Goal: Task Accomplishment & Management: Use online tool/utility

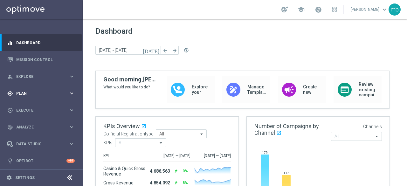
click at [71, 92] on icon "keyboard_arrow_right" at bounding box center [72, 93] width 6 height 6
click at [29, 106] on link "Target Groups" at bounding box center [42, 106] width 50 height 5
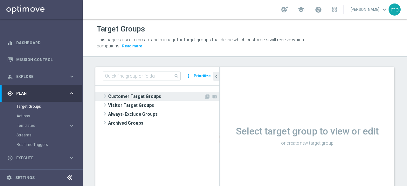
click at [104, 96] on span at bounding box center [105, 96] width 6 height 8
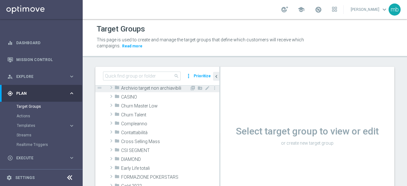
scroll to position [64, 0]
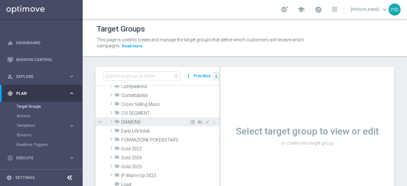
click at [110, 120] on span at bounding box center [111, 122] width 6 height 8
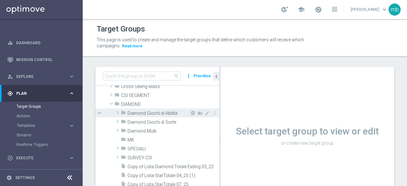
scroll to position [95, 0]
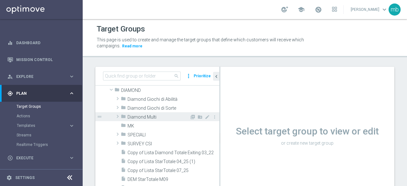
click at [118, 117] on span at bounding box center [117, 117] width 6 height 8
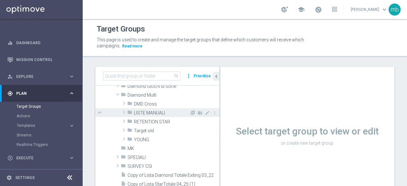
scroll to position [127, 0]
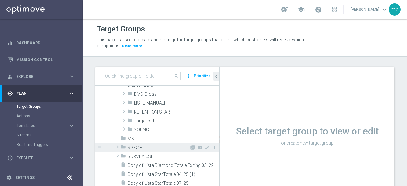
click at [118, 145] on span at bounding box center [117, 147] width 6 height 8
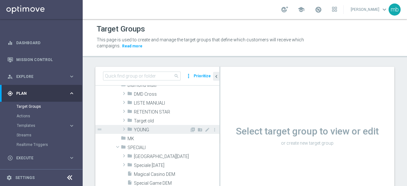
scroll to position [95, 0]
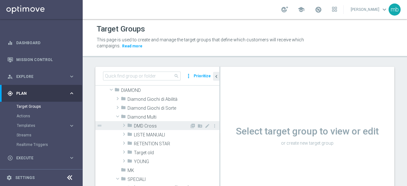
click at [124, 126] on span at bounding box center [124, 125] width 6 height 8
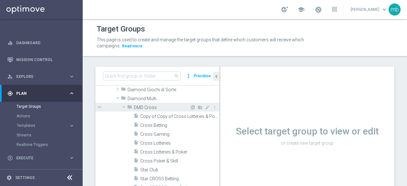
scroll to position [127, 0]
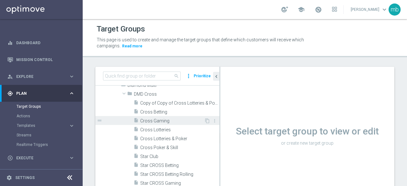
click at [156, 121] on span "Cross Gaming" at bounding box center [172, 120] width 64 height 5
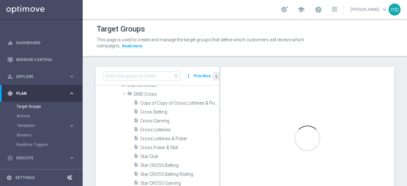
scroll to position [79, 0]
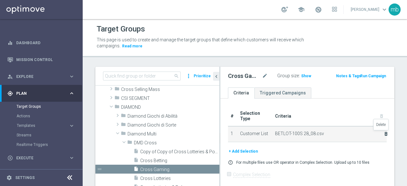
click at [383, 134] on icon "delete_forever" at bounding box center [385, 133] width 5 height 5
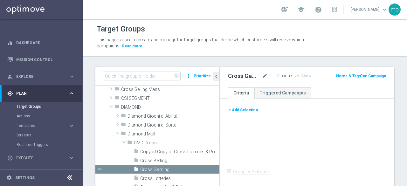
click at [247, 110] on button "+ Add Selection" at bounding box center [243, 110] width 31 height 7
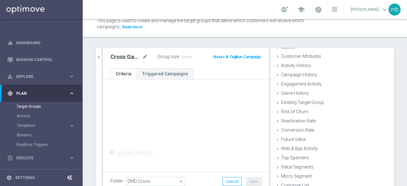
scroll to position [45, 0]
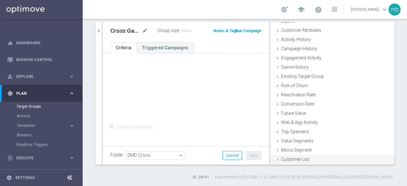
click at [296, 158] on span "Customer List" at bounding box center [295, 159] width 28 height 5
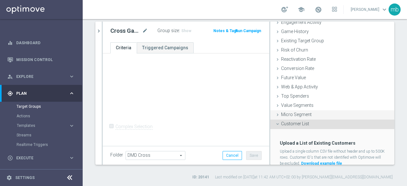
scroll to position [87, 0]
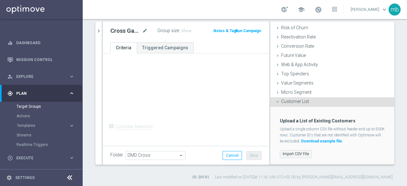
click at [292, 153] on label "Import CSV File" at bounding box center [296, 154] width 32 height 8
click at [0, 0] on input "Import CSV File" at bounding box center [0, 0] width 0 height 0
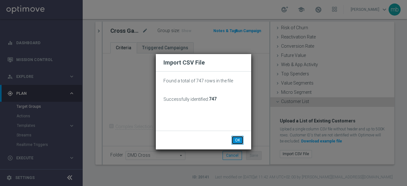
click at [239, 140] on button "OK" at bounding box center [237, 140] width 12 height 9
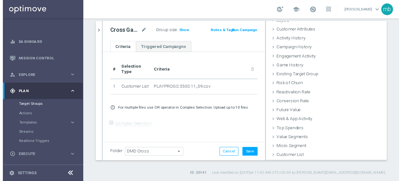
scroll to position [29, 0]
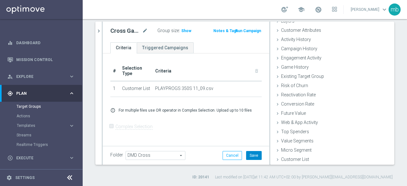
click at [250, 153] on button "Save" at bounding box center [254, 155] width 16 height 9
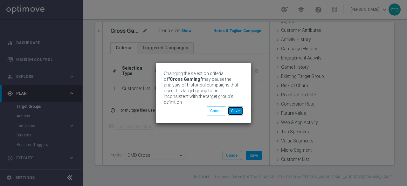
click at [238, 111] on button "Save" at bounding box center [236, 111] width 16 height 9
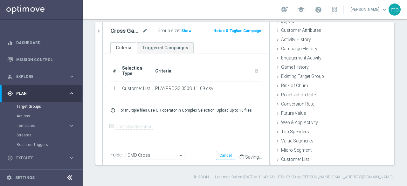
click at [249, 31] on button "Run Campaign" at bounding box center [248, 30] width 27 height 7
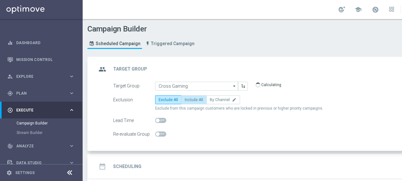
click at [195, 101] on span "Include All" at bounding box center [194, 100] width 18 height 4
click at [189, 101] on input "Include All" at bounding box center [187, 101] width 4 height 4
radio input "true"
click at [130, 165] on h2 "Scheduling" at bounding box center [127, 167] width 28 height 6
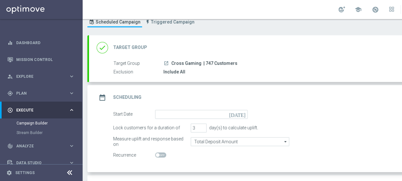
scroll to position [32, 0]
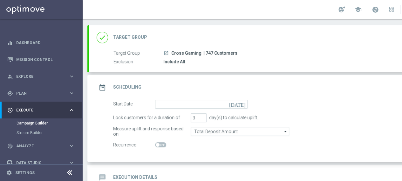
click at [244, 104] on icon "[DATE]" at bounding box center [238, 103] width 19 height 7
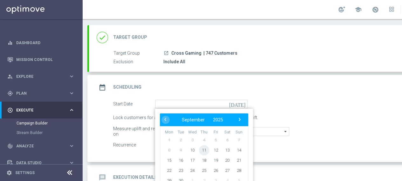
click at [205, 149] on span "11" at bounding box center [204, 150] width 10 height 10
type input "[DATE]"
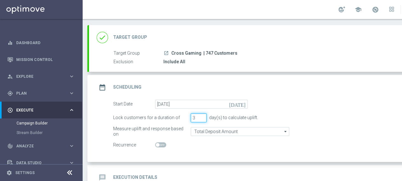
click at [202, 114] on input "3" at bounding box center [199, 118] width 16 height 9
click at [202, 115] on input "4" at bounding box center [199, 118] width 16 height 9
click at [202, 115] on input "5" at bounding box center [199, 118] width 16 height 9
click at [202, 115] on input "6" at bounding box center [199, 118] width 16 height 9
type input "7"
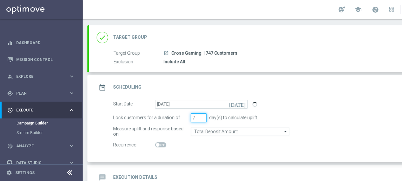
click at [202, 115] on input "7" at bounding box center [199, 118] width 16 height 9
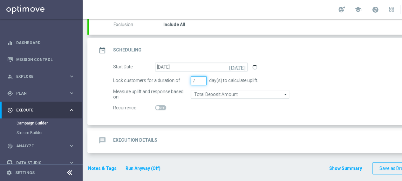
scroll to position [69, 0]
click at [147, 137] on h2 "Execution Details" at bounding box center [135, 140] width 44 height 6
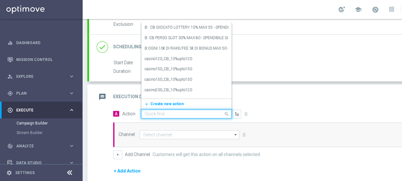
click at [202, 114] on input "text" at bounding box center [180, 114] width 71 height 5
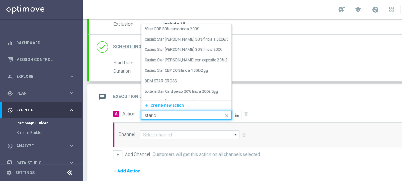
type input "star cr"
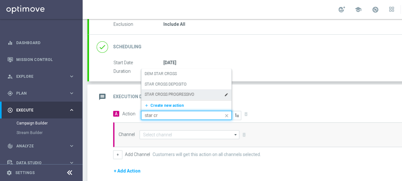
click at [186, 95] on label "STAR CROSS PROGRESSIVO" at bounding box center [170, 94] width 50 height 5
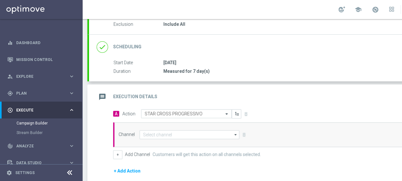
click at [235, 133] on icon "arrow_drop_down" at bounding box center [236, 135] width 6 height 8
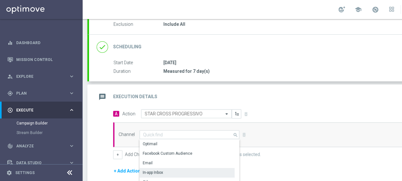
click at [175, 169] on div "In-app Inbox" at bounding box center [187, 172] width 95 height 9
type input "In-app Inbox"
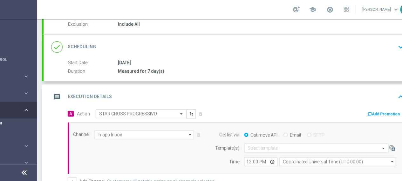
scroll to position [0, 67]
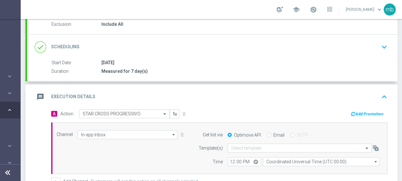
click at [356, 112] on button "Add Promotion" at bounding box center [367, 114] width 35 height 7
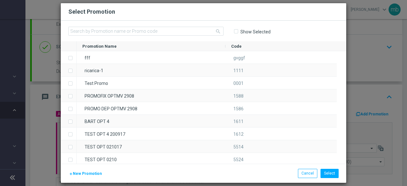
click at [93, 173] on span "New Promotion" at bounding box center [87, 173] width 29 height 4
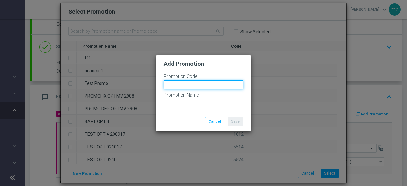
click at [180, 84] on input "text" at bounding box center [203, 84] width 79 height 9
paste input "334298"
type input "334298"
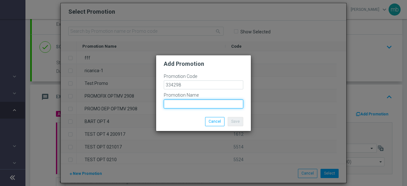
click at [191, 105] on input "text" at bounding box center [203, 104] width 79 height 9
paste input "PLAYPROGS 350S"
type input "PLAYPROGS 350S"
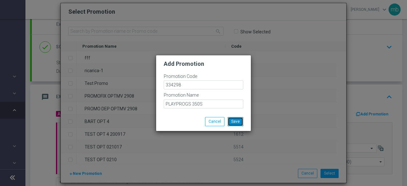
click at [238, 119] on button "Save" at bounding box center [236, 121] width 16 height 9
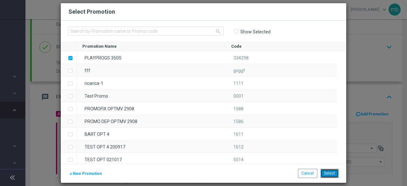
click at [334, 175] on button "Select" at bounding box center [329, 173] width 18 height 9
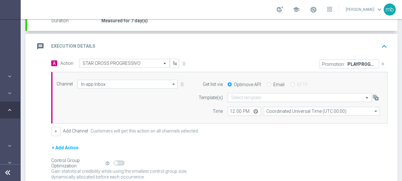
scroll to position [165, 0]
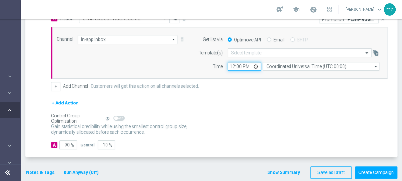
drag, startPoint x: 245, startPoint y: 66, endPoint x: 238, endPoint y: 66, distance: 6.7
click at [238, 66] on input "12:00" at bounding box center [244, 66] width 33 height 9
type input "08:00"
drag, startPoint x: 71, startPoint y: 143, endPoint x: 64, endPoint y: 143, distance: 7.0
click at [64, 143] on div "90 %" at bounding box center [67, 145] width 16 height 9
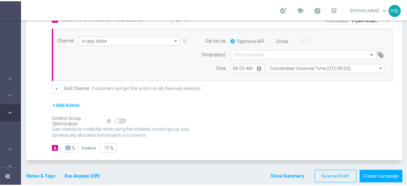
scroll to position [0, 54]
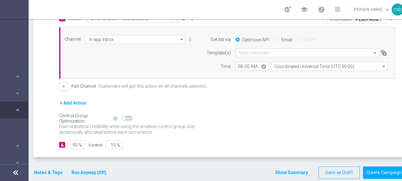
click at [90, 134] on div "Gain statistical credibility while using the smallest control group size, dynam…" at bounding box center [227, 129] width 336 height 15
click at [77, 144] on input "90" at bounding box center [75, 145] width 17 height 9
type input "9"
type input "91"
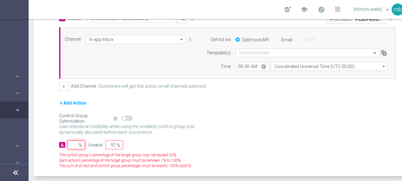
type input "100"
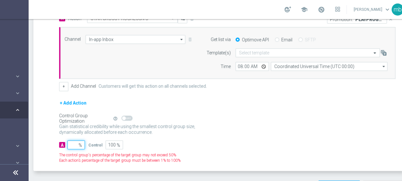
type input "1"
type input "99"
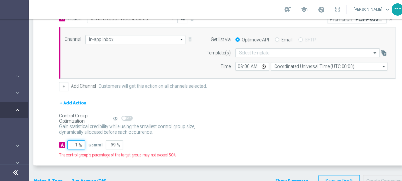
type input "10"
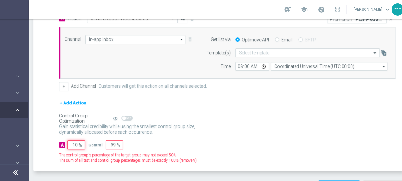
type input "90"
type input "100"
type input "0"
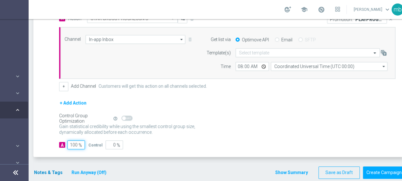
type input "100"
click at [44, 170] on button "Notes & Tags" at bounding box center [48, 173] width 30 height 8
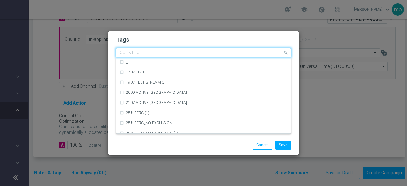
click at [137, 51] on input "text" at bounding box center [201, 52] width 163 height 5
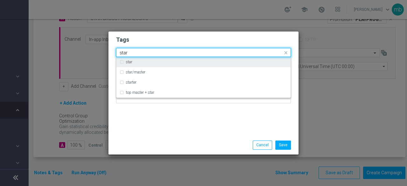
click at [132, 62] on label "star" at bounding box center [129, 62] width 6 height 4
type input "star"
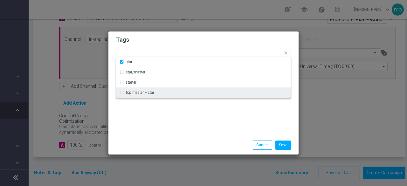
click at [137, 118] on div "Tags Quick find × star star star/master starter top master + star Notes" at bounding box center [203, 83] width 190 height 104
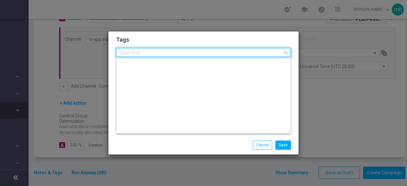
click at [148, 53] on input "text" at bounding box center [201, 52] width 163 height 5
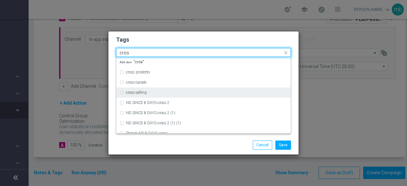
click at [139, 93] on label "cross-selling" at bounding box center [136, 93] width 21 height 4
type input "cros"
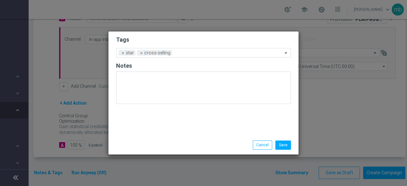
click at [141, 141] on div "Save Cancel" at bounding box center [203, 145] width 184 height 9
click at [182, 50] on div "Add a new tag × star × cross-selling" at bounding box center [199, 52] width 166 height 9
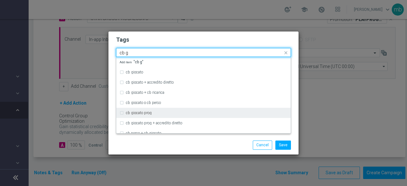
click at [163, 115] on div "cb giocato prog" at bounding box center [204, 113] width 168 height 10
type input "cb g"
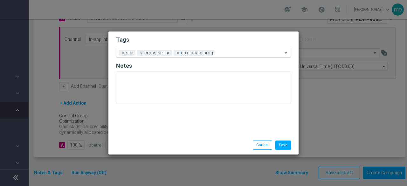
click at [168, 144] on div "Save Cancel" at bounding box center [203, 145] width 184 height 9
click at [226, 53] on input "text" at bounding box center [249, 53] width 65 height 5
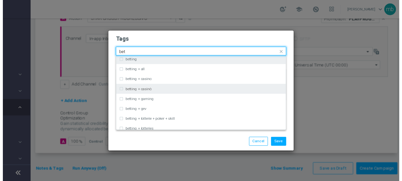
scroll to position [32, 0]
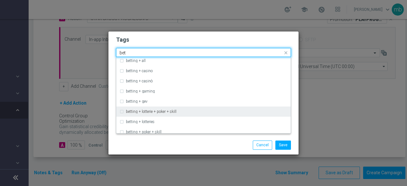
click at [181, 111] on div "betting + lotterie + poker + skill" at bounding box center [207, 112] width 162 height 4
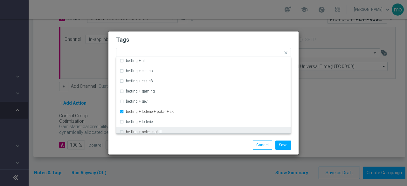
click at [187, 145] on div "Save Cancel" at bounding box center [234, 145] width 123 height 9
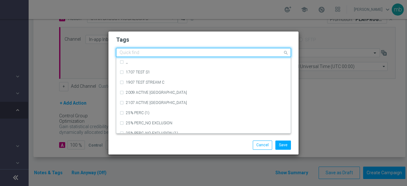
click at [283, 52] on span at bounding box center [287, 53] width 8 height 8
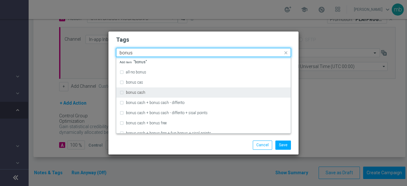
click at [178, 93] on div "bonus cash" at bounding box center [207, 93] width 162 height 4
type input "bonus"
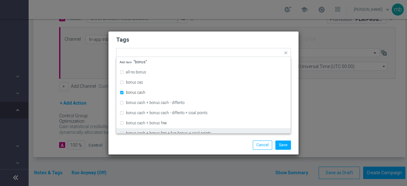
click at [185, 143] on div "Save Cancel" at bounding box center [234, 145] width 123 height 9
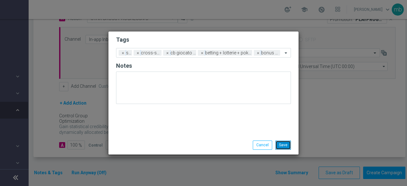
click at [286, 143] on button "Save" at bounding box center [283, 145] width 16 height 9
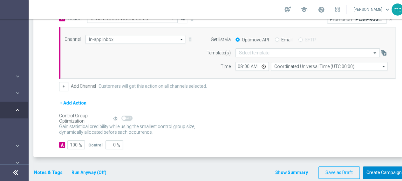
click at [383, 168] on button "Create Campaign" at bounding box center [384, 173] width 42 height 12
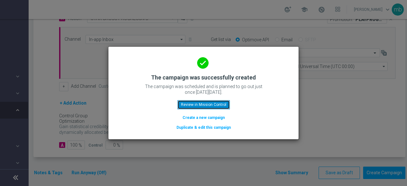
click at [212, 105] on button "Review in Mission Control" at bounding box center [203, 104] width 52 height 9
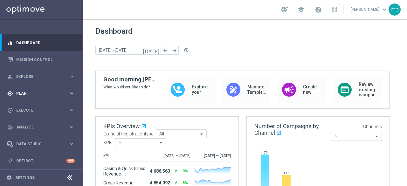
click at [69, 93] on icon "keyboard_arrow_right" at bounding box center [72, 93] width 6 height 6
click at [35, 108] on link "Target Groups" at bounding box center [42, 106] width 50 height 5
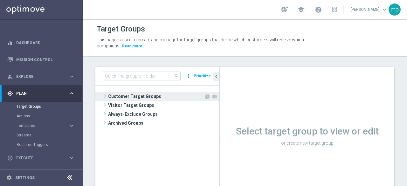
click at [105, 97] on span at bounding box center [105, 96] width 6 height 8
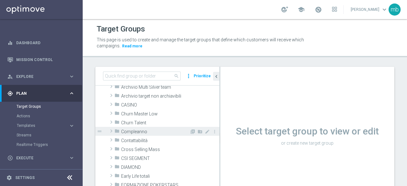
scroll to position [32, 0]
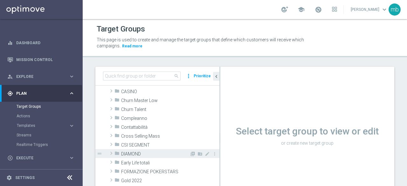
click at [112, 153] on span at bounding box center [111, 153] width 6 height 8
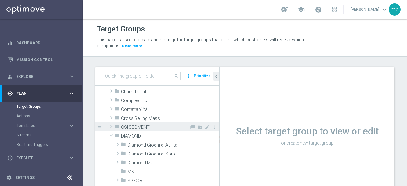
scroll to position [64, 0]
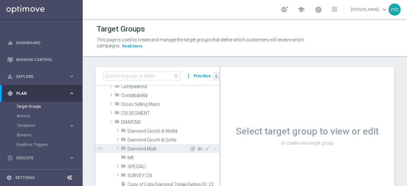
click at [117, 148] on span at bounding box center [117, 148] width 6 height 8
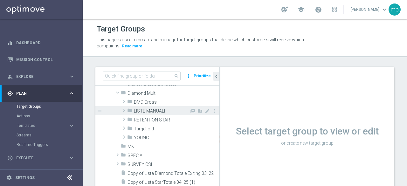
scroll to position [127, 0]
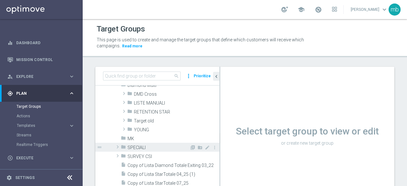
click at [117, 147] on span at bounding box center [117, 147] width 6 height 8
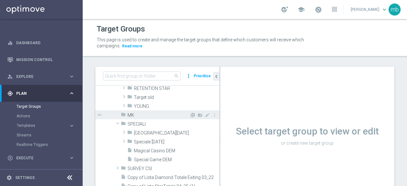
scroll to position [159, 0]
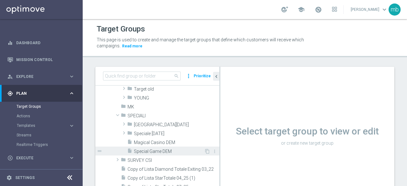
click at [150, 151] on span "Special Game DEM" at bounding box center [169, 151] width 70 height 5
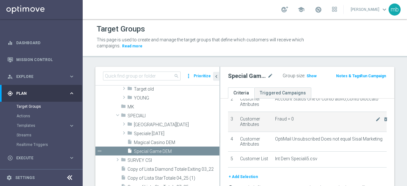
scroll to position [64, 0]
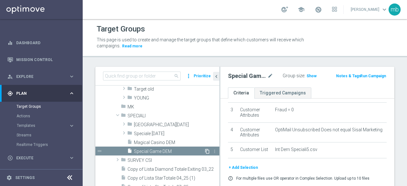
click at [205, 151] on icon "content_copy" at bounding box center [207, 151] width 5 height 5
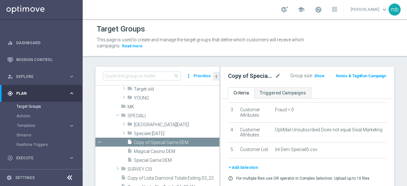
scroll to position [128, 0]
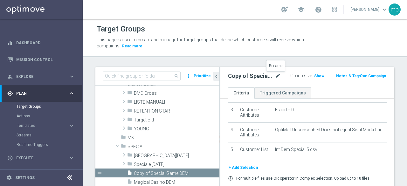
click at [275, 75] on icon "mode_edit" at bounding box center [278, 76] width 6 height 8
click at [254, 77] on input "Copy of Special Game DEM" at bounding box center [248, 76] width 41 height 9
click at [252, 77] on input "Copy of Special Game DEM" at bounding box center [248, 76] width 41 height 9
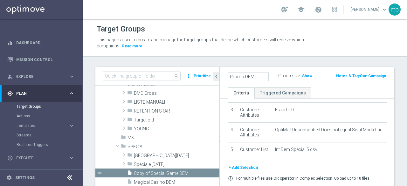
type input "Promo DEM"
click at [314, 84] on div "Promo DEM Group size : Show Notes & Tags Run Campaign" at bounding box center [307, 77] width 174 height 21
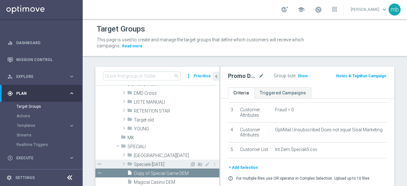
scroll to position [160, 0]
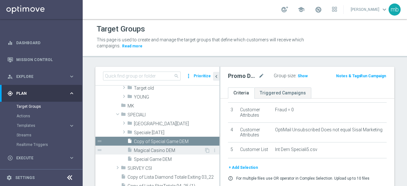
click at [157, 149] on span "Magical Casino DEM" at bounding box center [169, 150] width 70 height 5
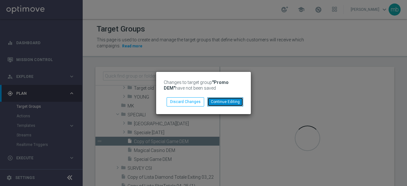
click at [224, 101] on button "Continue Editing" at bounding box center [225, 101] width 36 height 9
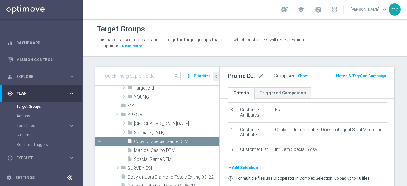
scroll to position [23, 0]
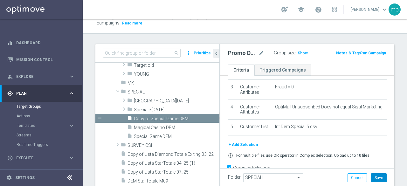
click at [375, 174] on button "Save" at bounding box center [379, 177] width 16 height 9
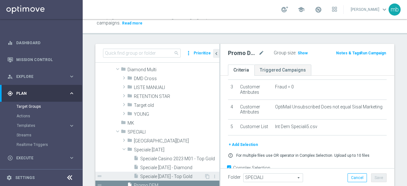
scroll to position [128, 0]
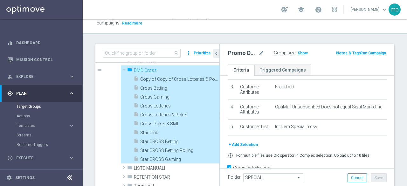
type input "DMD Cross"
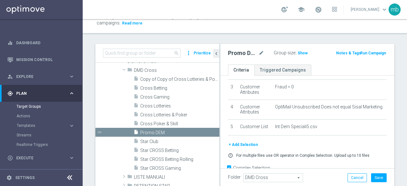
scroll to position [112, 0]
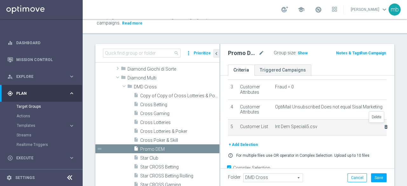
click at [383, 124] on icon "delete_forever" at bounding box center [385, 126] width 5 height 5
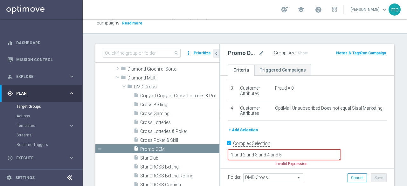
scroll to position [51, 0]
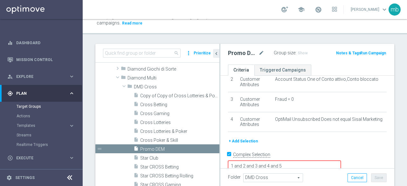
click at [246, 140] on button "+ Add Selection" at bounding box center [243, 141] width 31 height 7
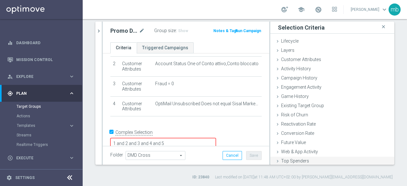
scroll to position [29, 0]
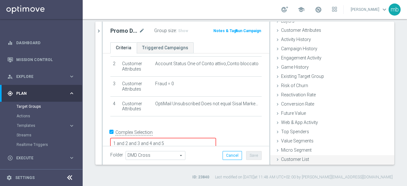
click at [293, 159] on span "Customer List" at bounding box center [295, 159] width 28 height 5
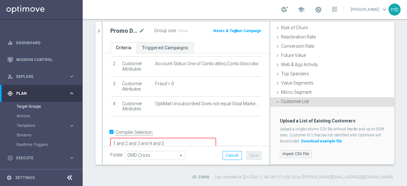
click at [293, 154] on label "Import CSV File" at bounding box center [296, 154] width 32 height 8
click at [0, 0] on input "Import CSV File" at bounding box center [0, 0] width 0 height 0
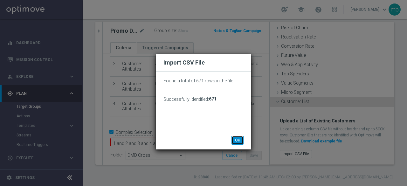
click at [237, 141] on button "OK" at bounding box center [237, 140] width 12 height 9
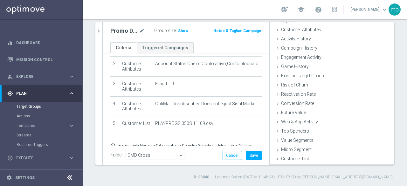
scroll to position [29, 0]
click at [251, 156] on button "Save" at bounding box center [254, 155] width 16 height 9
click at [29, 124] on span "Templates" at bounding box center [39, 126] width 45 height 4
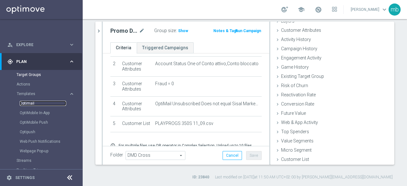
click at [31, 105] on link "Optimail" at bounding box center [43, 103] width 46 height 5
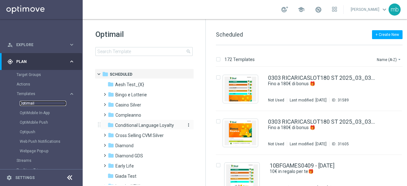
scroll to position [32, 0]
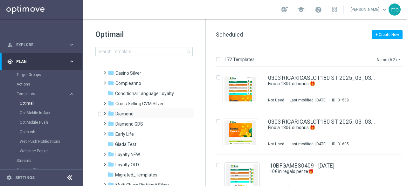
click at [104, 112] on span at bounding box center [103, 110] width 3 height 3
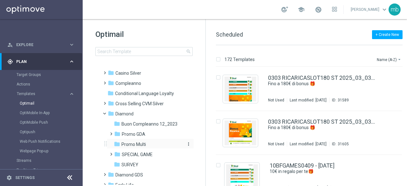
click at [128, 143] on span "Promo Multi" at bounding box center [133, 144] width 24 height 6
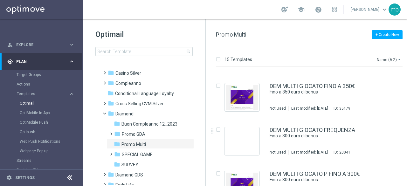
scroll to position [189, 0]
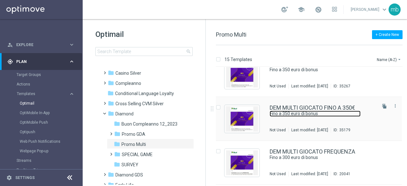
click at [310, 115] on link "Fino a 350 euro di bonus" at bounding box center [315, 114] width 91 height 6
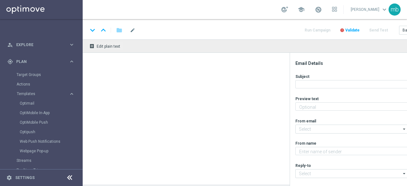
type textarea "Tutti i giochi"
type input "[EMAIL_ADDRESS][DOMAIN_NAME]"
type textarea "Sisal"
type input "[EMAIL_ADDRESS][DOMAIN_NAME]"
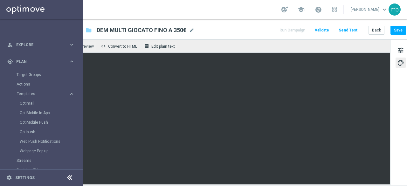
scroll to position [4, 34]
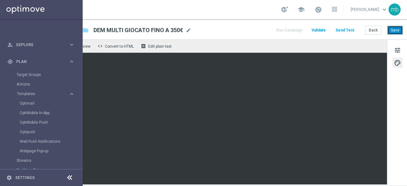
click at [394, 26] on button "Save" at bounding box center [395, 30] width 16 height 9
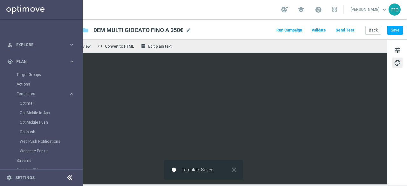
click at [292, 26] on button "Run Campaign" at bounding box center [289, 30] width 28 height 9
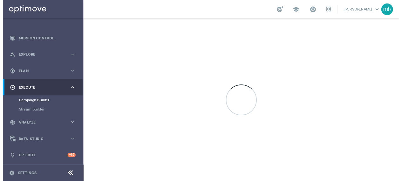
scroll to position [20, 0]
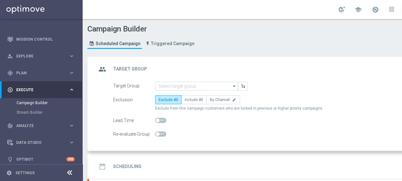
click at [233, 86] on icon "arrow_drop_down" at bounding box center [234, 86] width 6 height 8
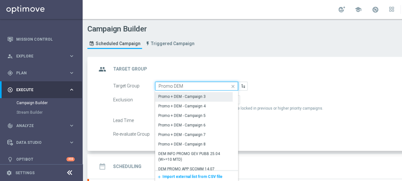
scroll to position [31, 0]
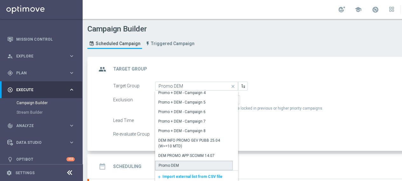
click at [172, 166] on div "Promo DEM" at bounding box center [169, 166] width 20 height 6
type input "Promo DEM"
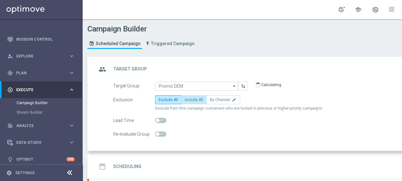
click at [196, 100] on span "Include All" at bounding box center [194, 100] width 18 height 4
click at [189, 100] on input "Include All" at bounding box center [187, 101] width 4 height 4
radio input "true"
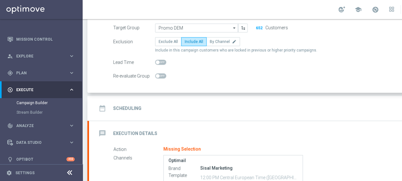
scroll to position [64, 0]
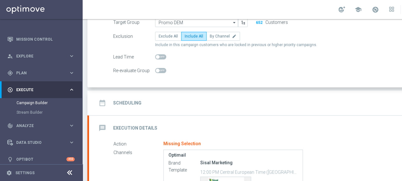
click at [132, 101] on h2 "Scheduling" at bounding box center [127, 103] width 28 height 6
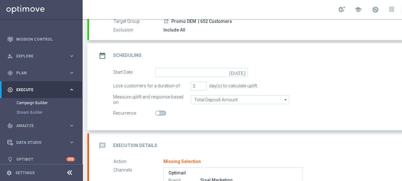
click at [243, 72] on icon "[DATE]" at bounding box center [238, 71] width 19 height 7
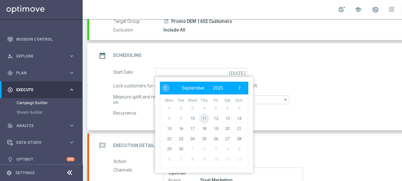
click at [203, 118] on span "11" at bounding box center [204, 118] width 10 height 10
type input "[DATE]"
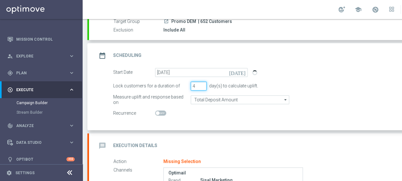
click at [202, 83] on input "4" at bounding box center [199, 86] width 16 height 9
click at [202, 83] on input "5" at bounding box center [199, 86] width 16 height 9
click at [202, 83] on input "6" at bounding box center [199, 86] width 16 height 9
type input "7"
click at [202, 83] on input "7" at bounding box center [199, 86] width 16 height 9
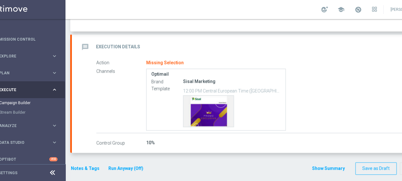
scroll to position [0, 17]
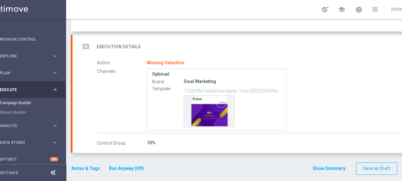
click at [109, 141] on label "Control Group" at bounding box center [122, 143] width 50 height 6
click at [112, 45] on h2 "Execution Details" at bounding box center [119, 47] width 44 height 6
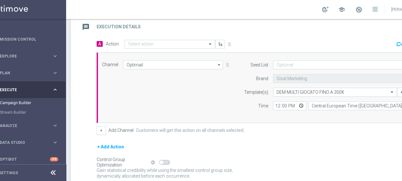
scroll to position [125, 0]
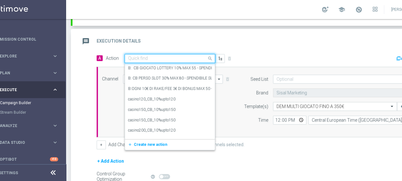
click at [209, 58] on span at bounding box center [211, 58] width 8 height 8
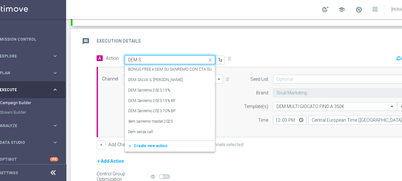
type input "DEM ST"
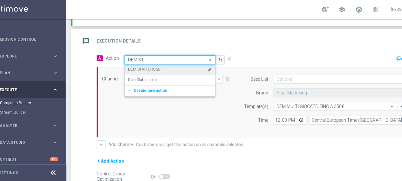
click at [158, 67] on label "DEM STAR CROSS" at bounding box center [144, 69] width 32 height 5
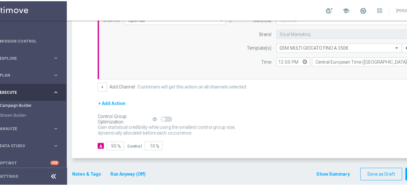
scroll to position [187, 0]
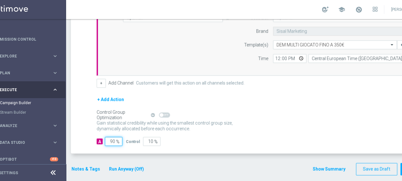
click at [110, 140] on input "90" at bounding box center [113, 141] width 17 height 9
type input "1"
type input "99"
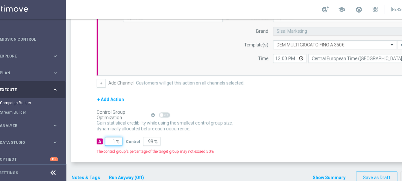
type input "10"
type input "90"
type input "100"
type input "0"
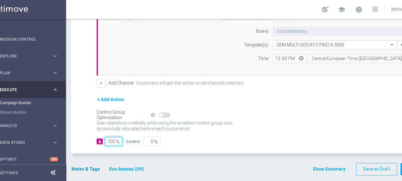
type input "100"
click at [81, 167] on button "Notes & Tags" at bounding box center [86, 169] width 30 height 8
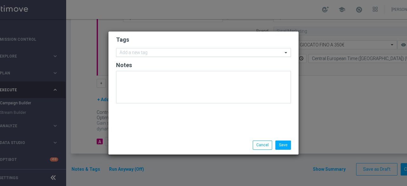
click at [143, 52] on input "text" at bounding box center [201, 52] width 163 height 5
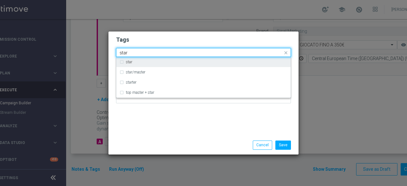
click at [128, 63] on label "star" at bounding box center [129, 62] width 6 height 4
type input "star"
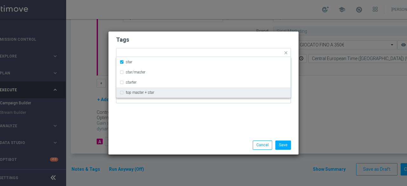
click at [142, 121] on div "Tags Quick find × star star star/master starter top master + star Notes" at bounding box center [203, 83] width 190 height 104
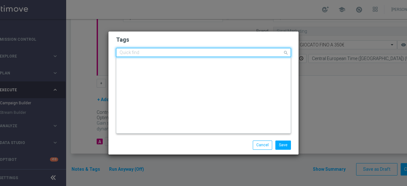
click at [163, 51] on input "text" at bounding box center [201, 52] width 163 height 5
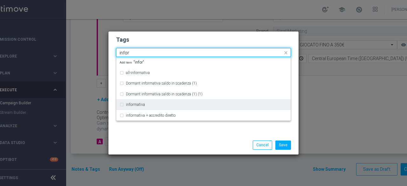
click at [149, 106] on div "informativa" at bounding box center [207, 105] width 162 height 4
type input "infor"
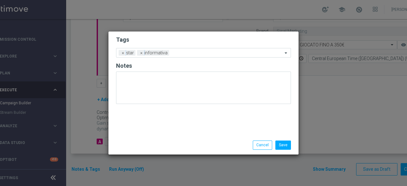
click at [161, 134] on div "Tags Add a new tag × star × informativa Notes" at bounding box center [203, 83] width 190 height 104
click at [177, 50] on div "Add a new tag × star × informativa" at bounding box center [199, 52] width 166 height 9
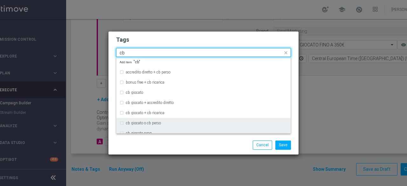
scroll to position [32, 0]
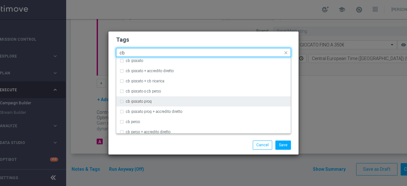
click at [154, 100] on div "cb giocato prog" at bounding box center [207, 102] width 162 height 4
type input "cb"
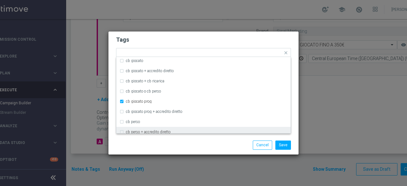
click at [172, 145] on div "Save Cancel" at bounding box center [203, 145] width 184 height 9
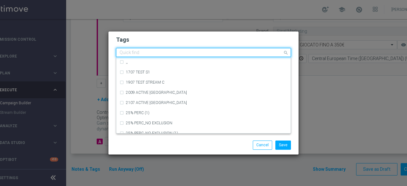
click at [219, 54] on input "text" at bounding box center [201, 52] width 163 height 5
type input "s"
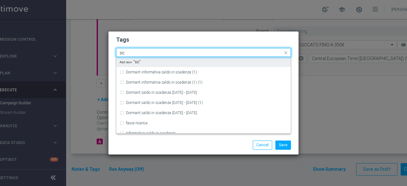
type input "s"
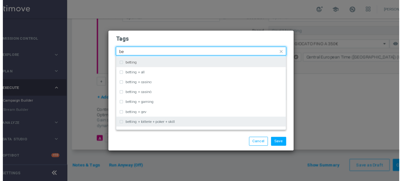
scroll to position [64, 0]
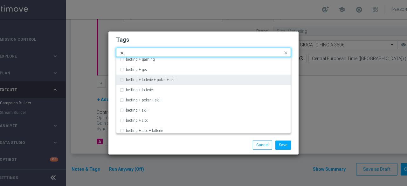
click at [172, 80] on label "betting + lotterie + poker + skill" at bounding box center [151, 80] width 51 height 4
type input "be"
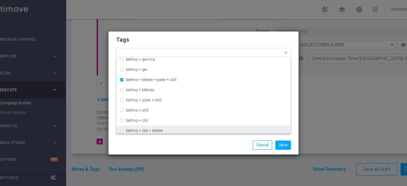
click at [176, 143] on div "Save Cancel" at bounding box center [234, 145] width 123 height 9
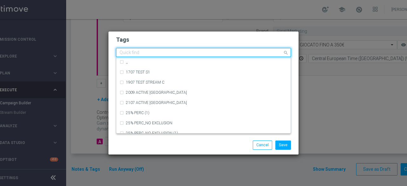
click at [284, 53] on span at bounding box center [287, 53] width 8 height 8
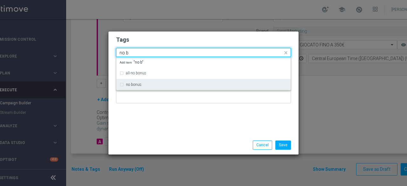
click at [139, 89] on div "no bonus" at bounding box center [204, 84] width 168 height 10
type input "no b"
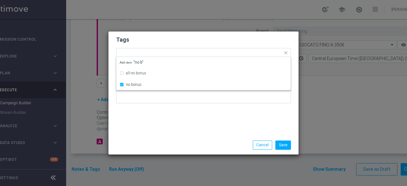
click at [145, 126] on div "Tags Quick find × star × informativa × cb giocato prog × betting + lotterie + p…" at bounding box center [203, 83] width 190 height 104
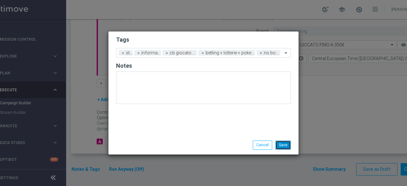
click at [282, 144] on button "Save" at bounding box center [283, 145] width 16 height 9
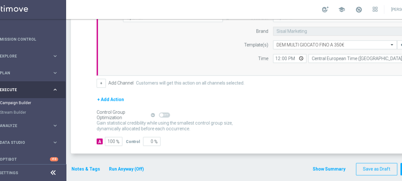
scroll to position [0, 67]
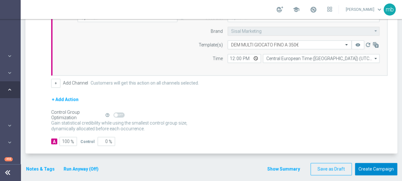
click at [363, 170] on button "Create Campaign" at bounding box center [376, 169] width 42 height 12
click at [363, 168] on button "Create Campaign" at bounding box center [376, 169] width 42 height 12
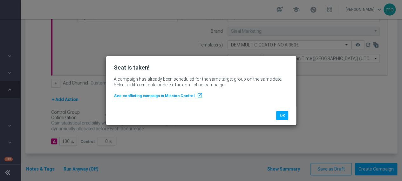
scroll to position [0, 62]
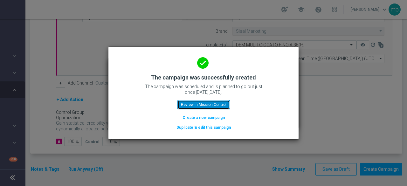
click at [216, 107] on button "Review in Mission Control" at bounding box center [203, 104] width 52 height 9
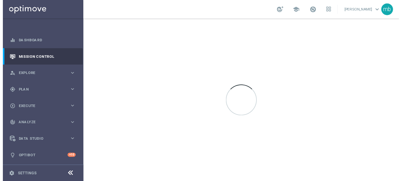
scroll to position [1, 0]
